Goal: Transaction & Acquisition: Obtain resource

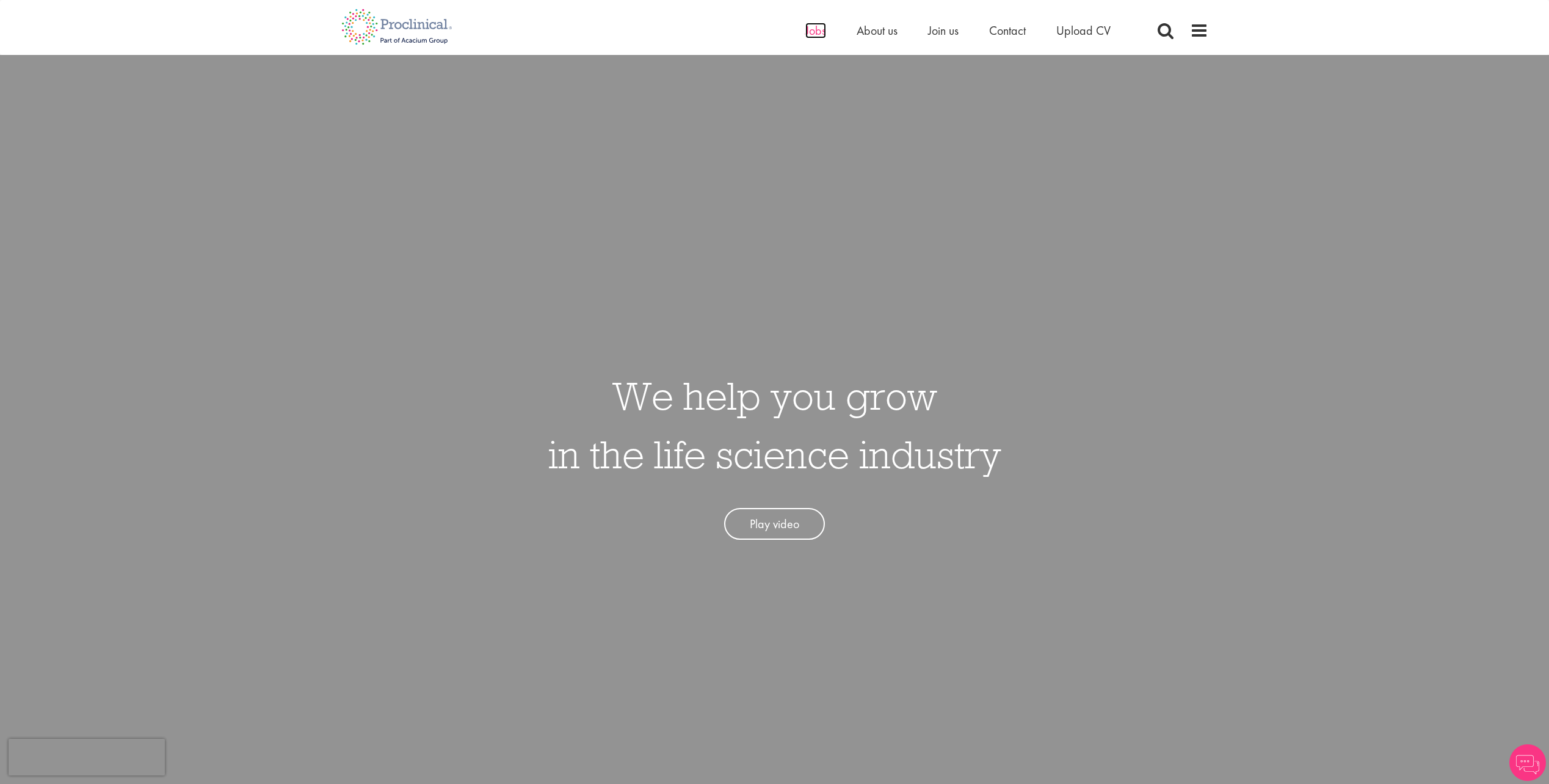
click at [807, 33] on span "Jobs" at bounding box center [816, 30] width 21 height 16
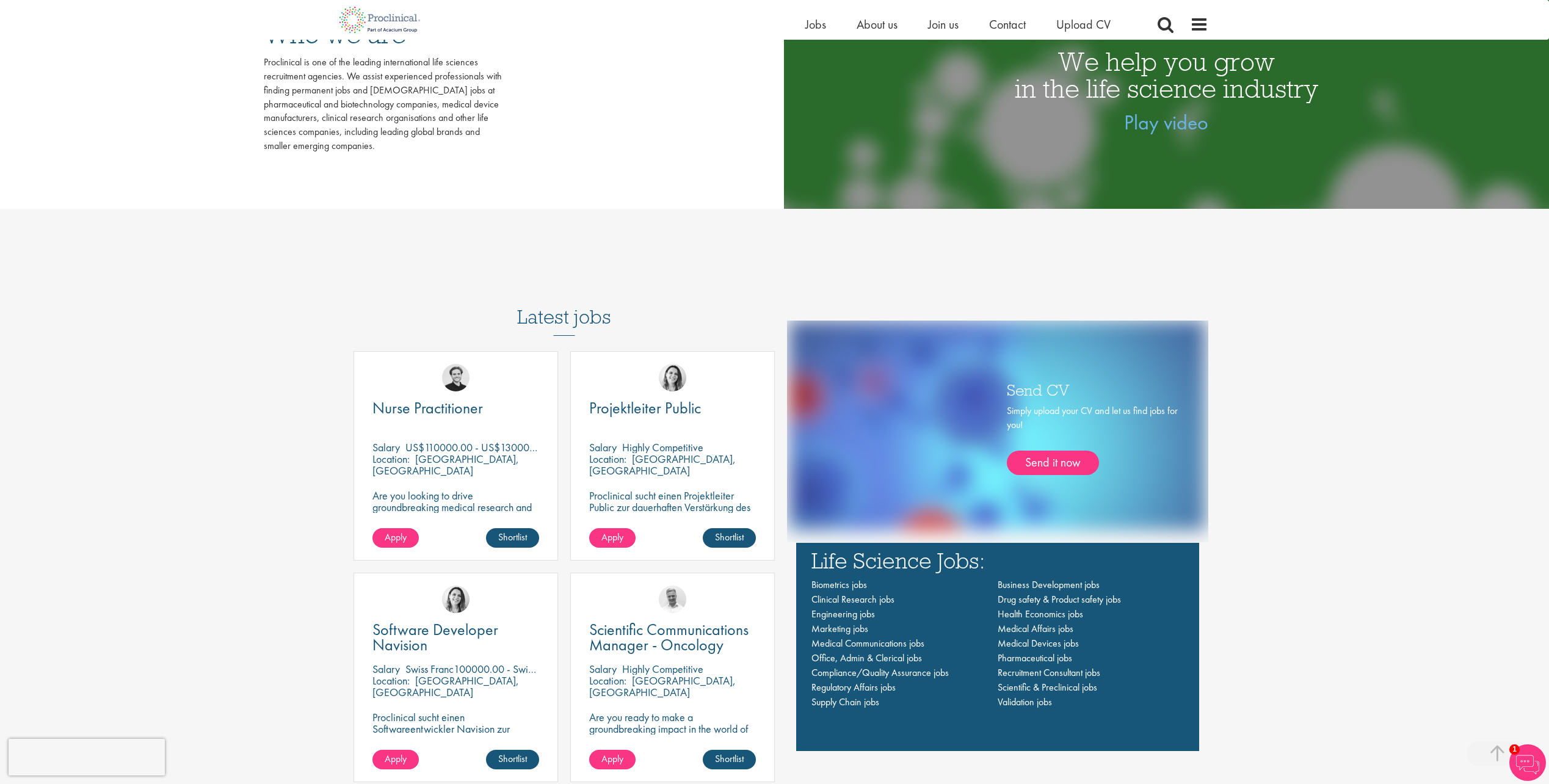
scroll to position [800, 0]
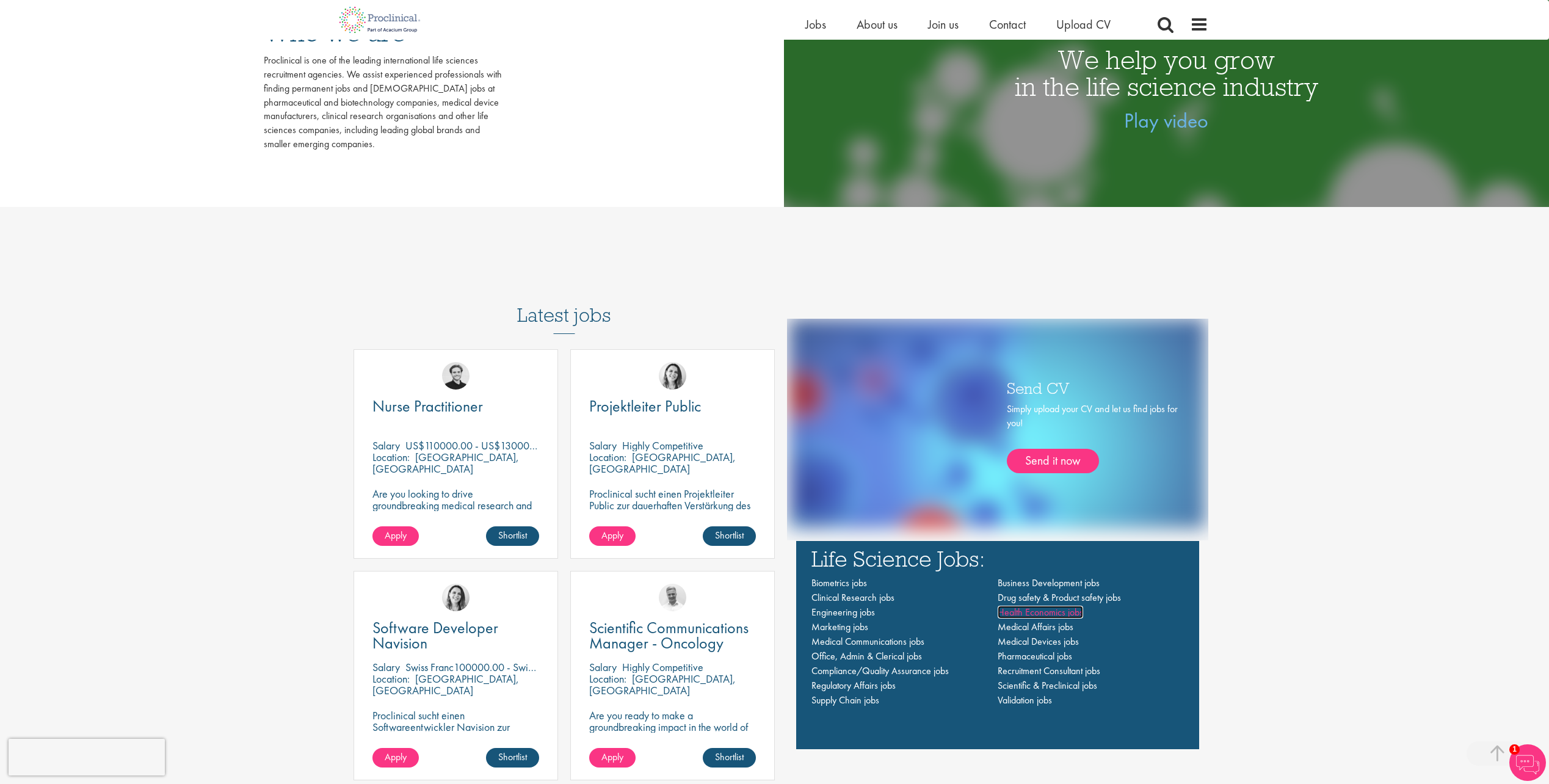
click at [1074, 613] on span "Health Economics jobs" at bounding box center [1040, 612] width 86 height 13
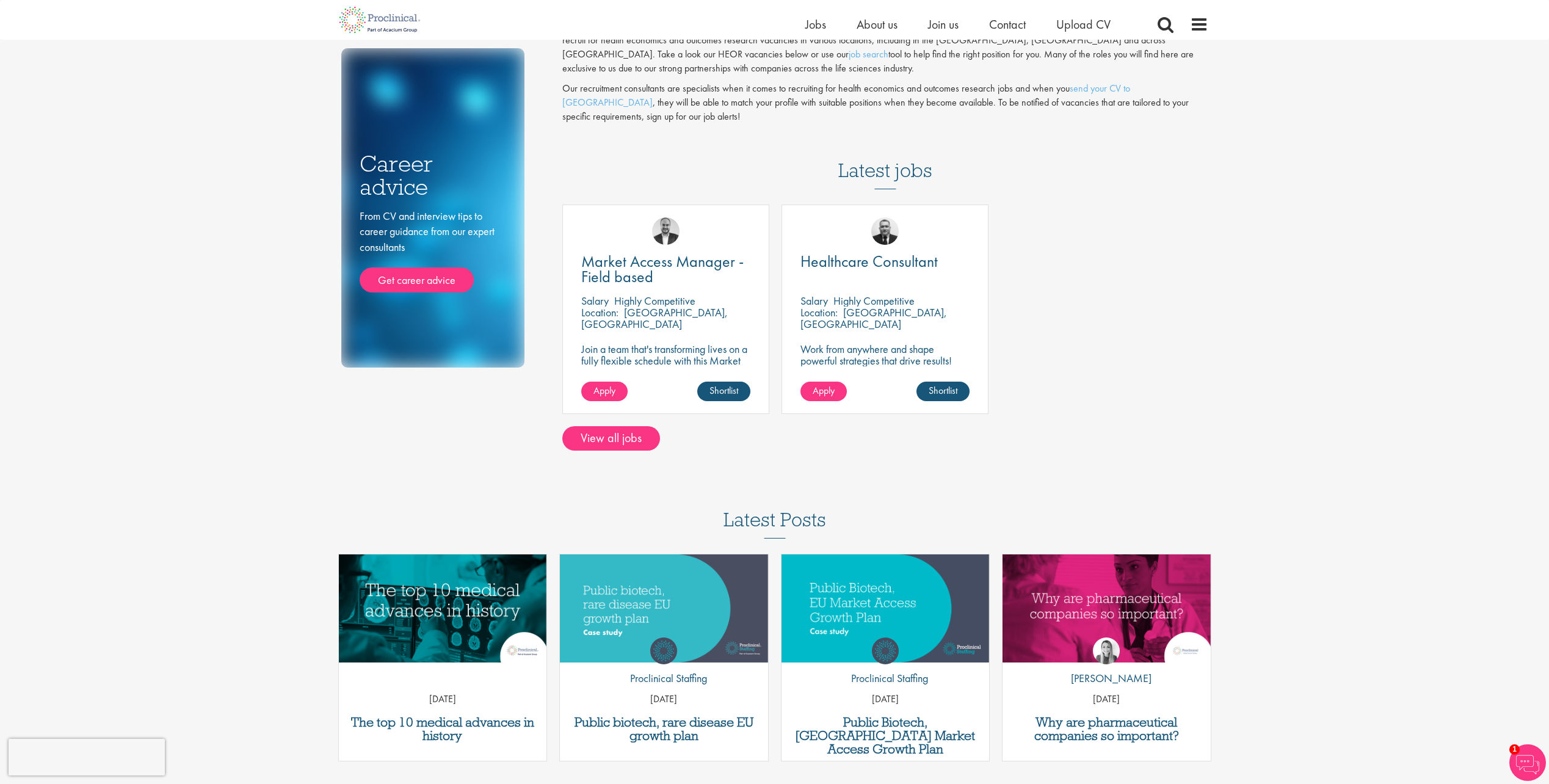
scroll to position [79, 0]
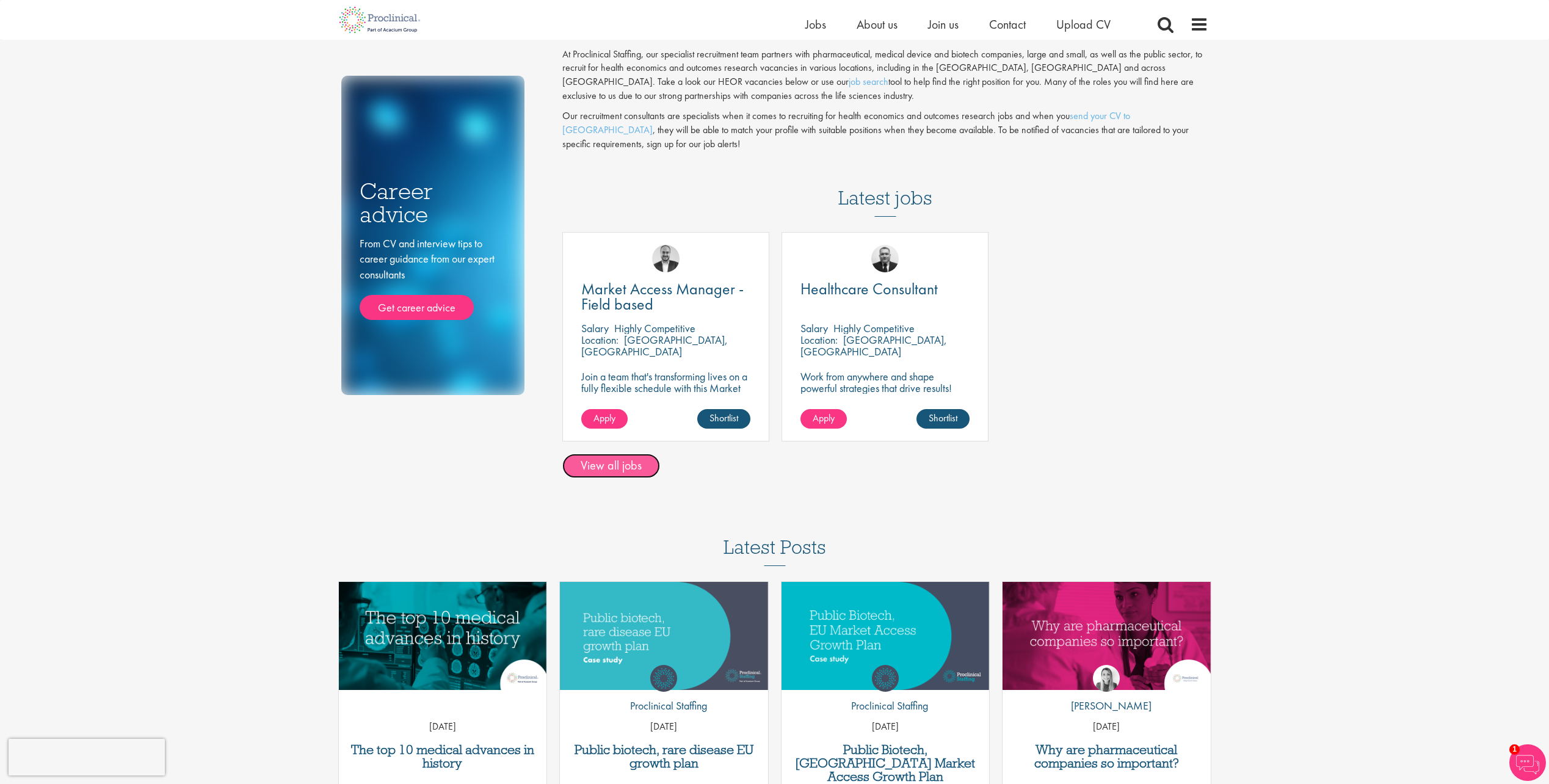
click at [618, 463] on link "View all jobs" at bounding box center [611, 465] width 98 height 25
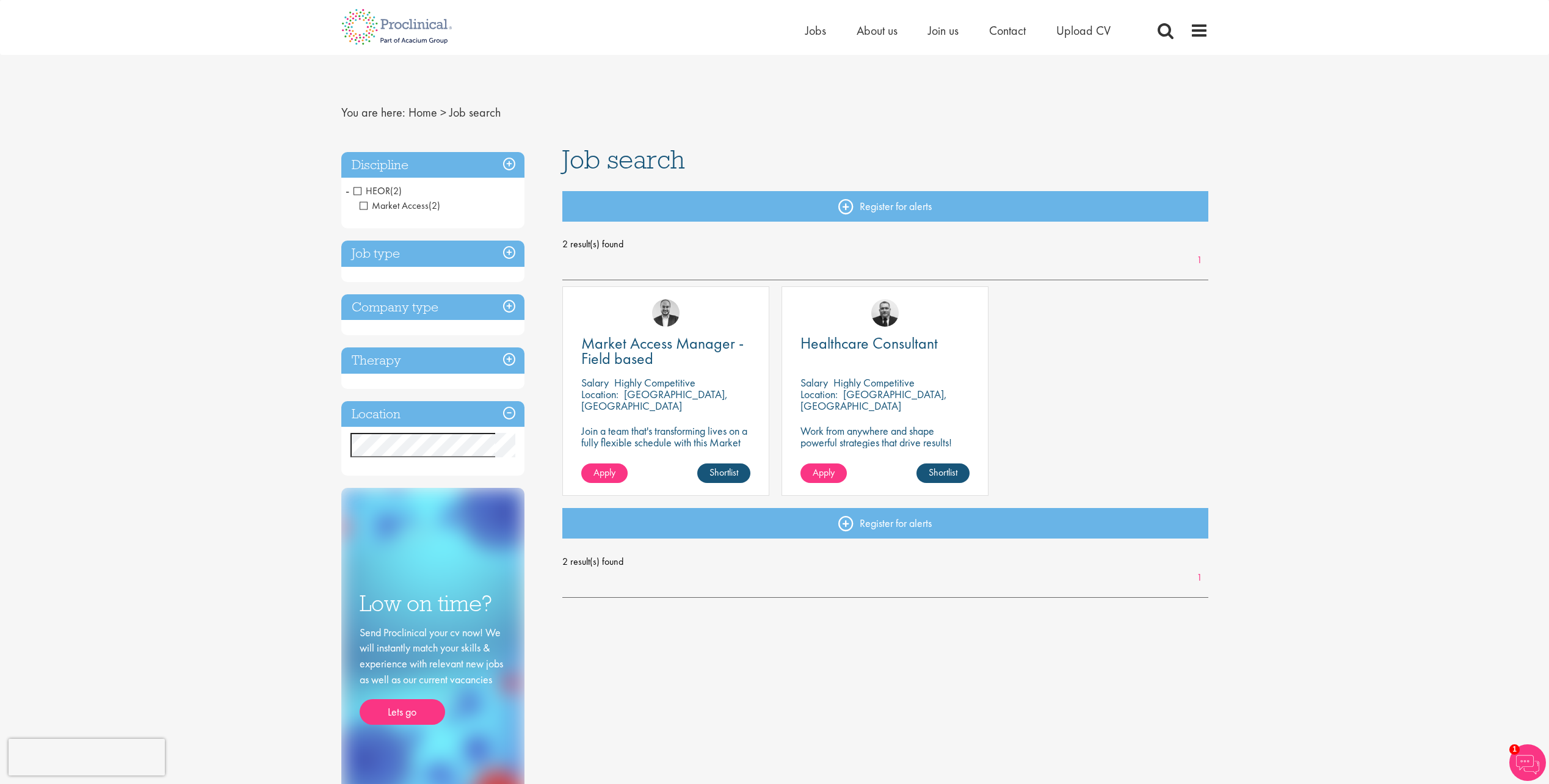
click at [359, 191] on span "HEOR" at bounding box center [372, 191] width 37 height 13
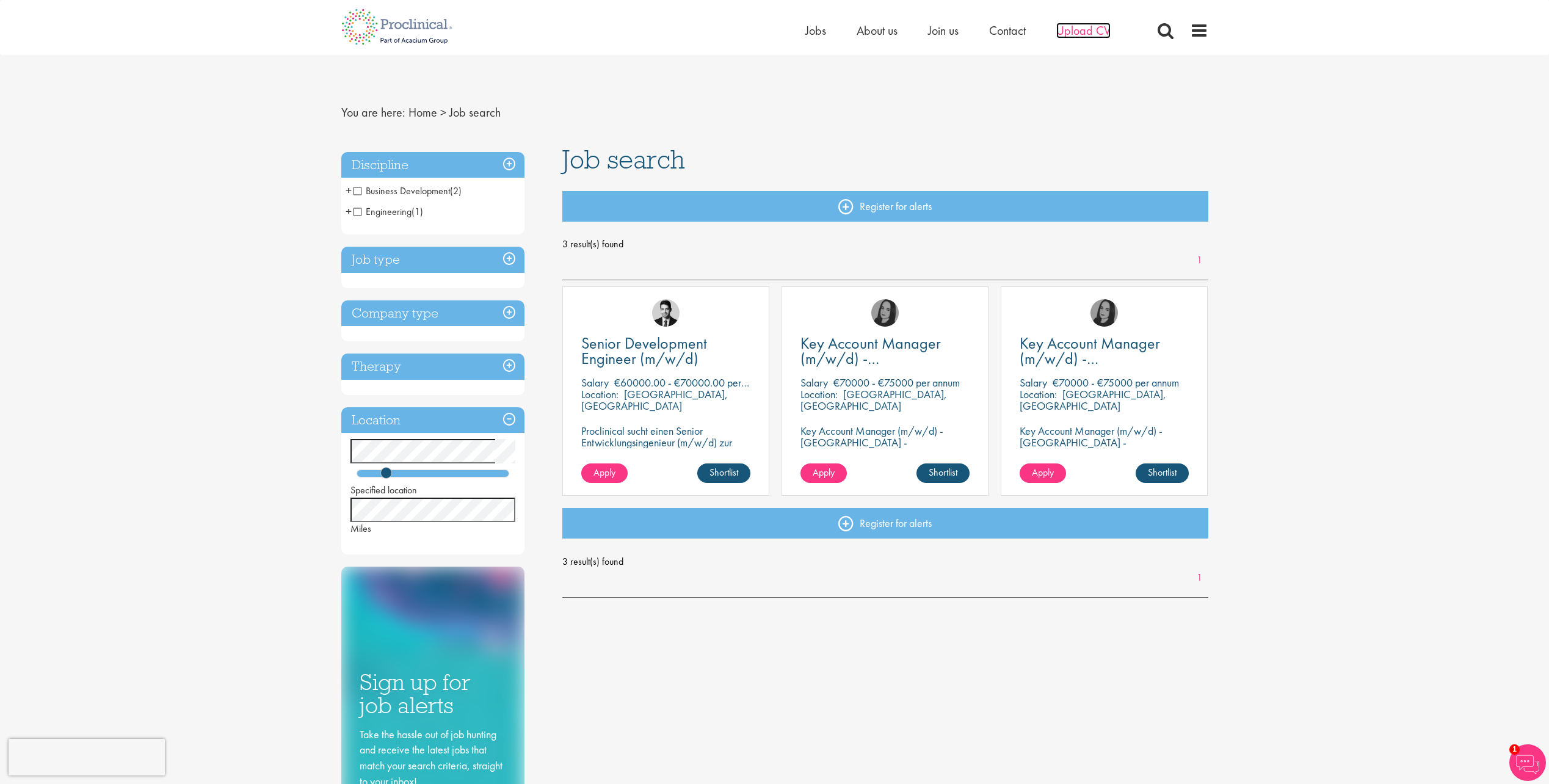
click at [1085, 32] on span "Upload CV" at bounding box center [1083, 30] width 54 height 16
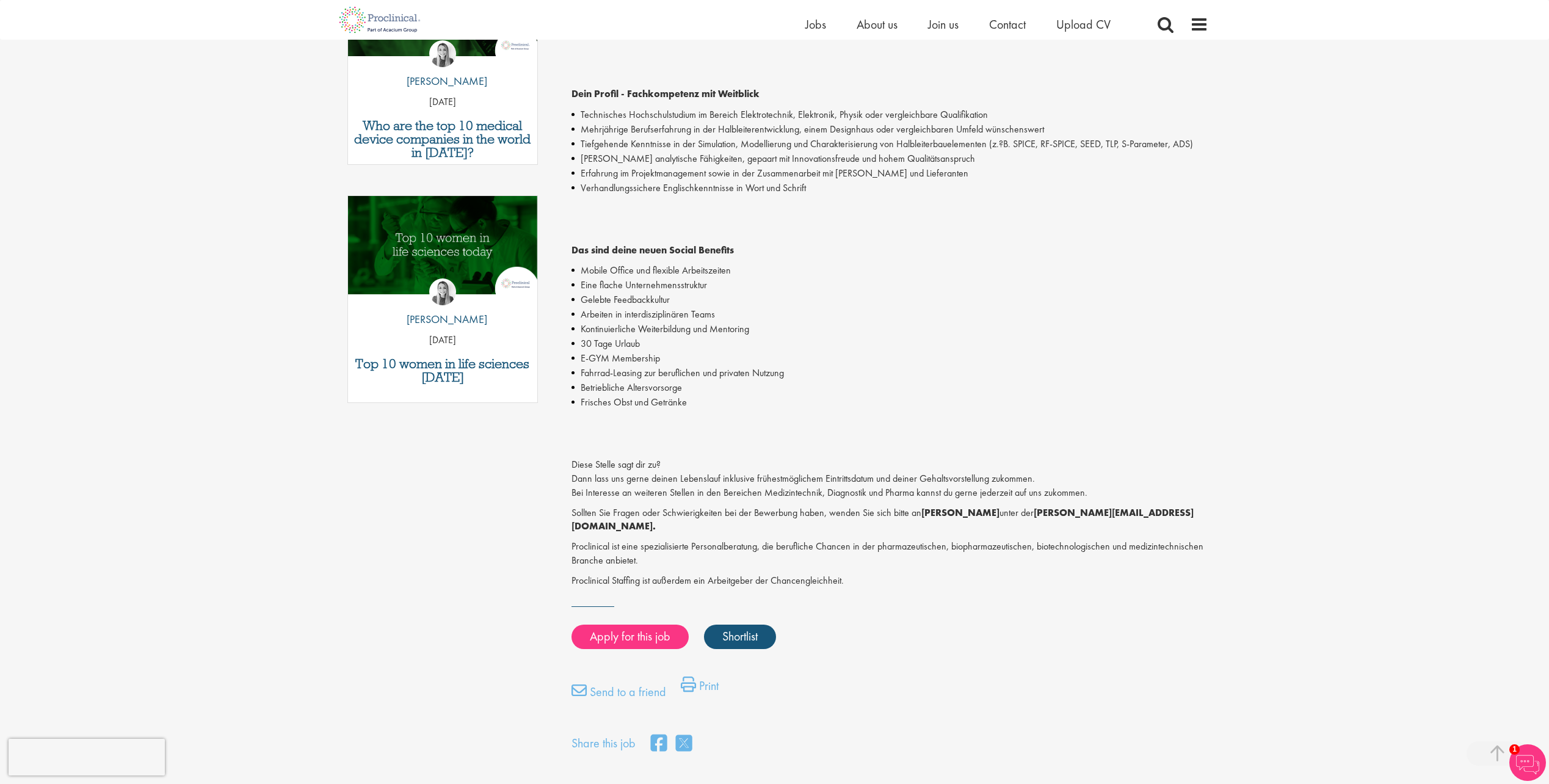
scroll to position [501, 0]
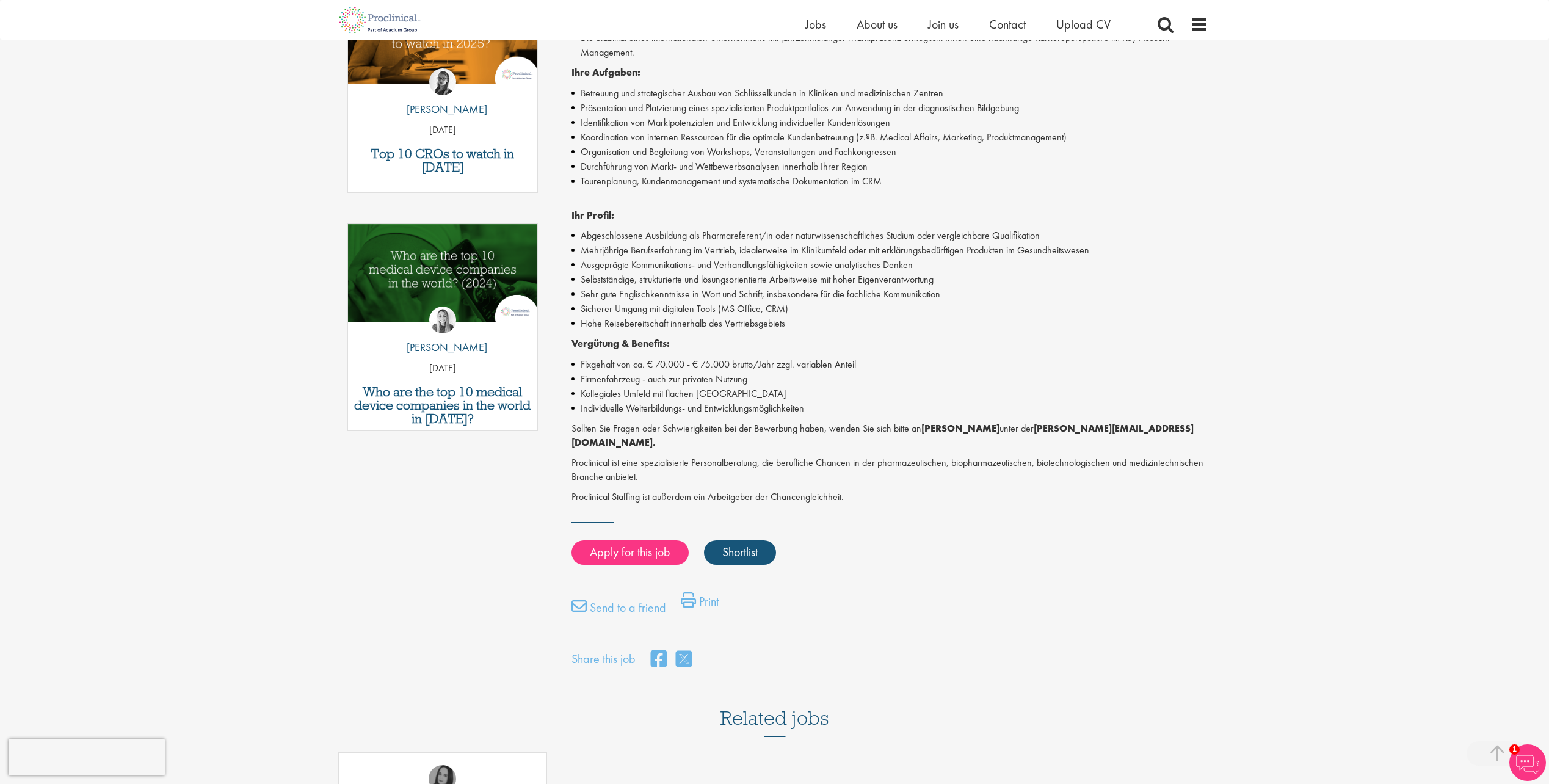
scroll to position [459, 0]
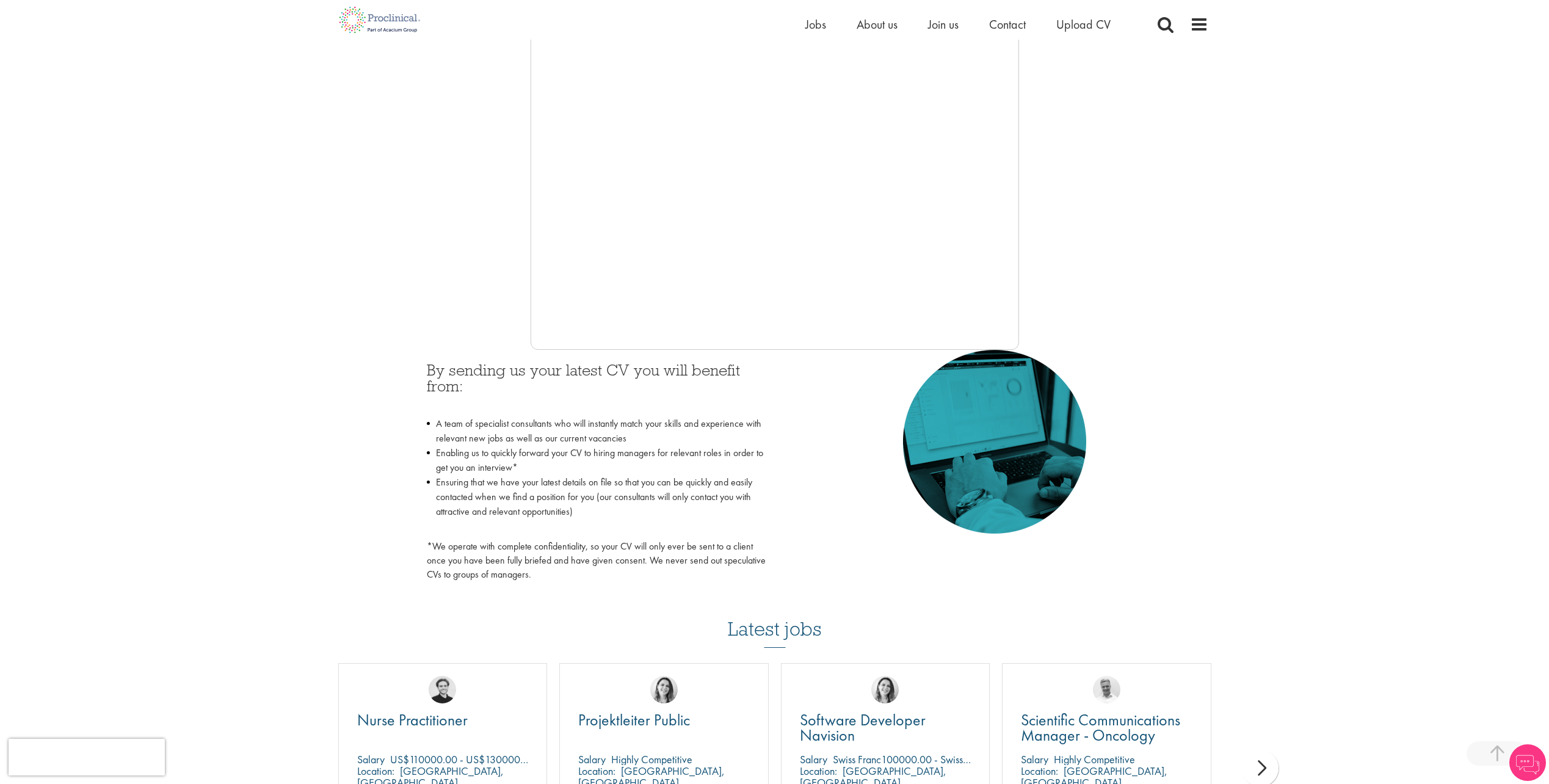
scroll to position [257, 0]
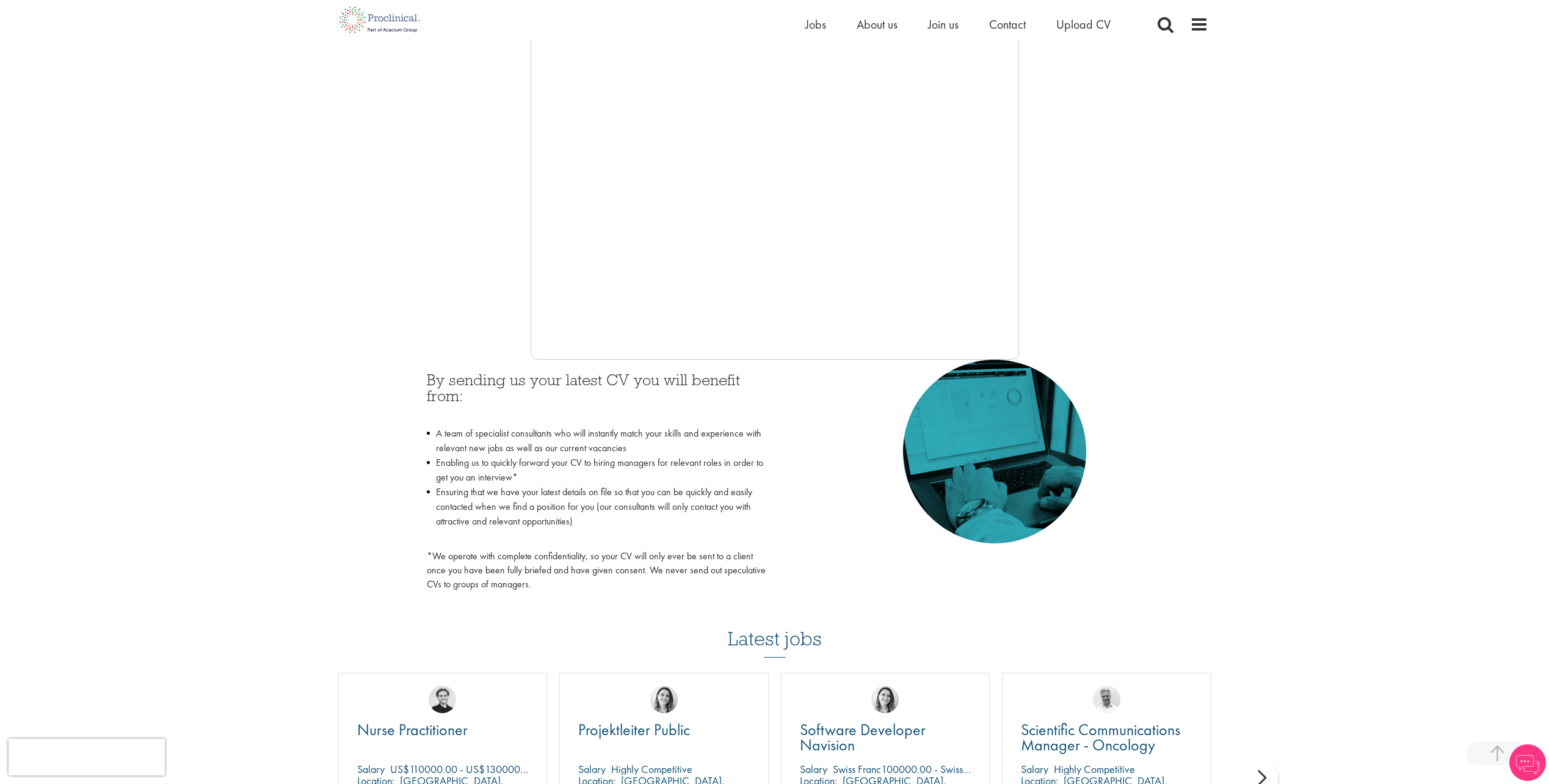
click at [1324, 254] on div "You are here: Home > Upload CV Upload CV Start getting matched with new jobs as…" at bounding box center [774, 484] width 1549 height 1482
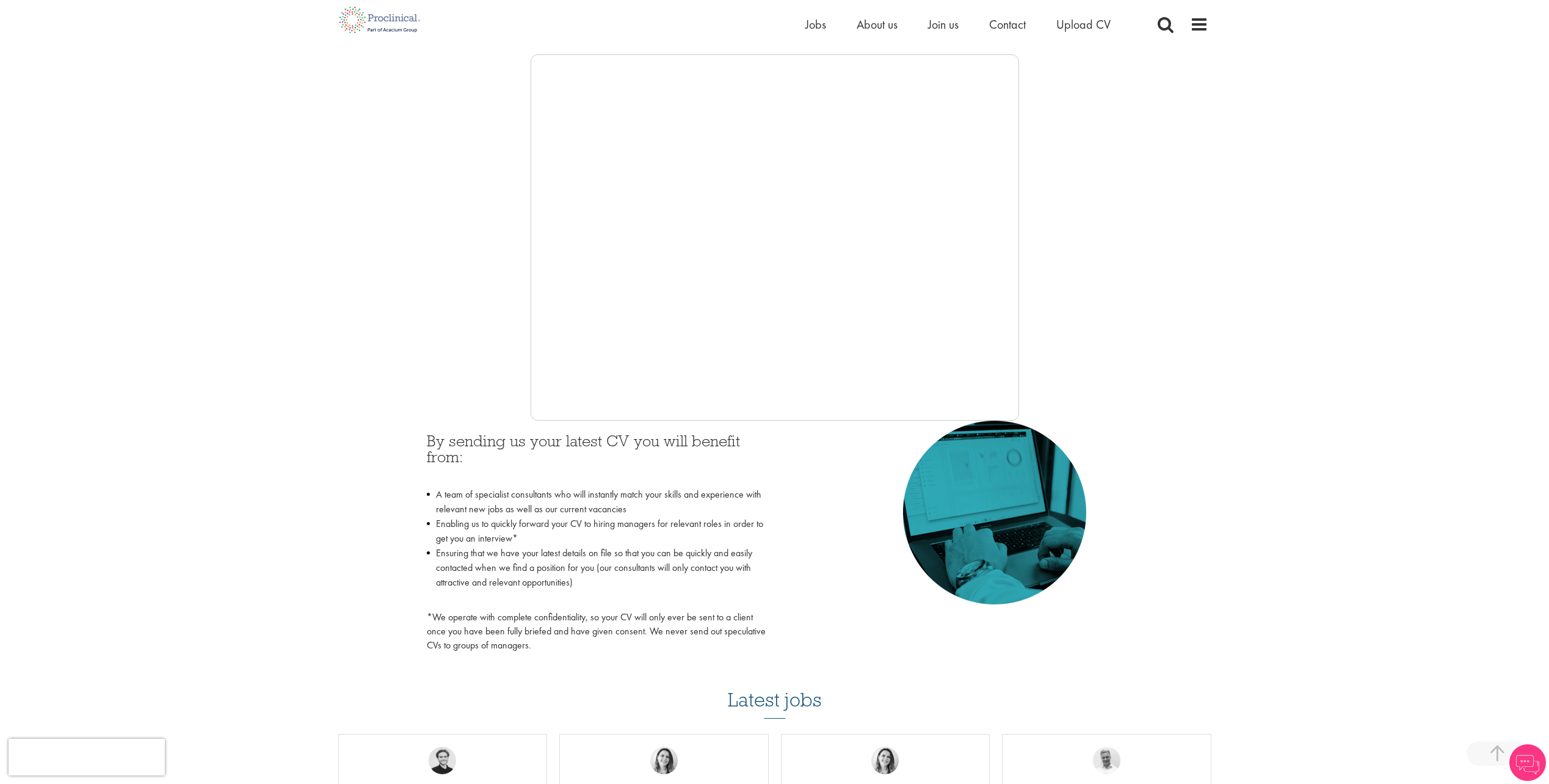
scroll to position [164, 0]
